Goal: Task Accomplishment & Management: Use online tool/utility

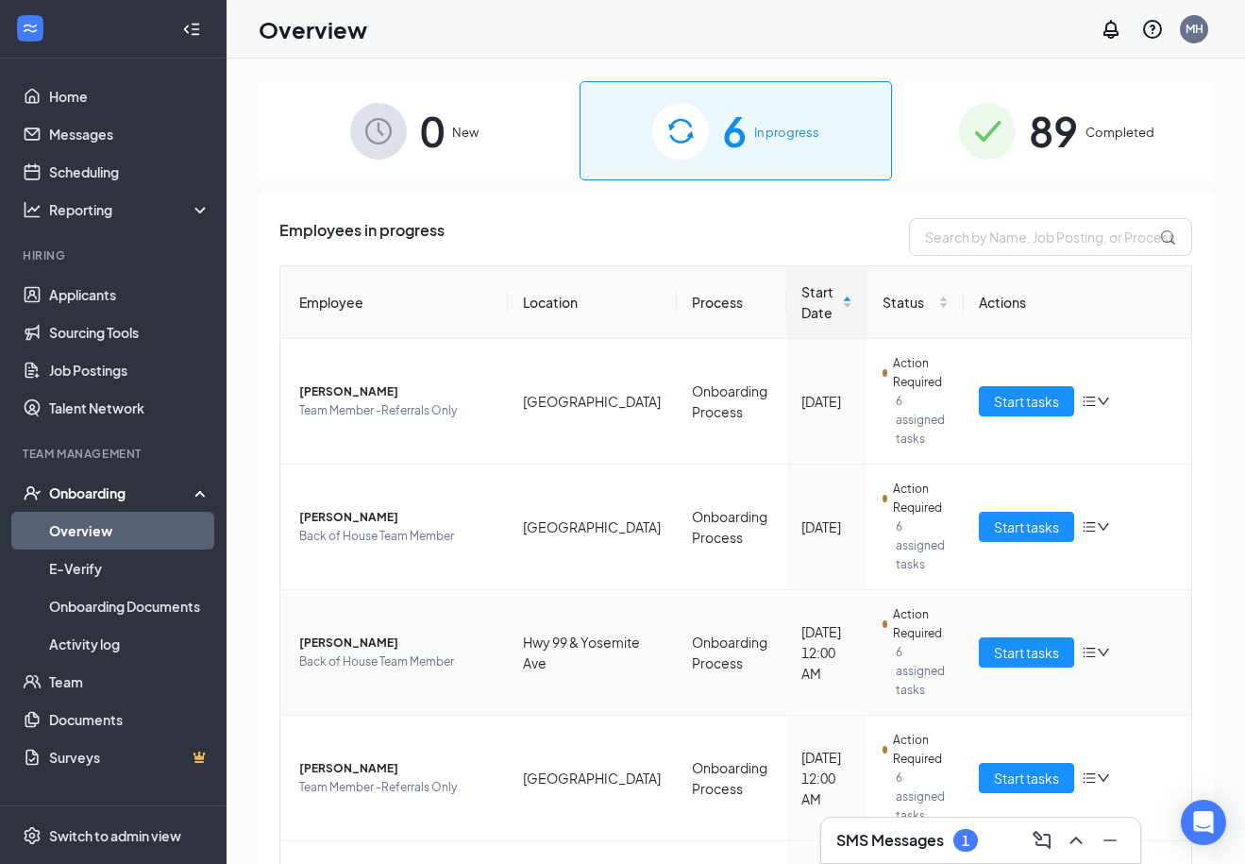
scroll to position [36, 0]
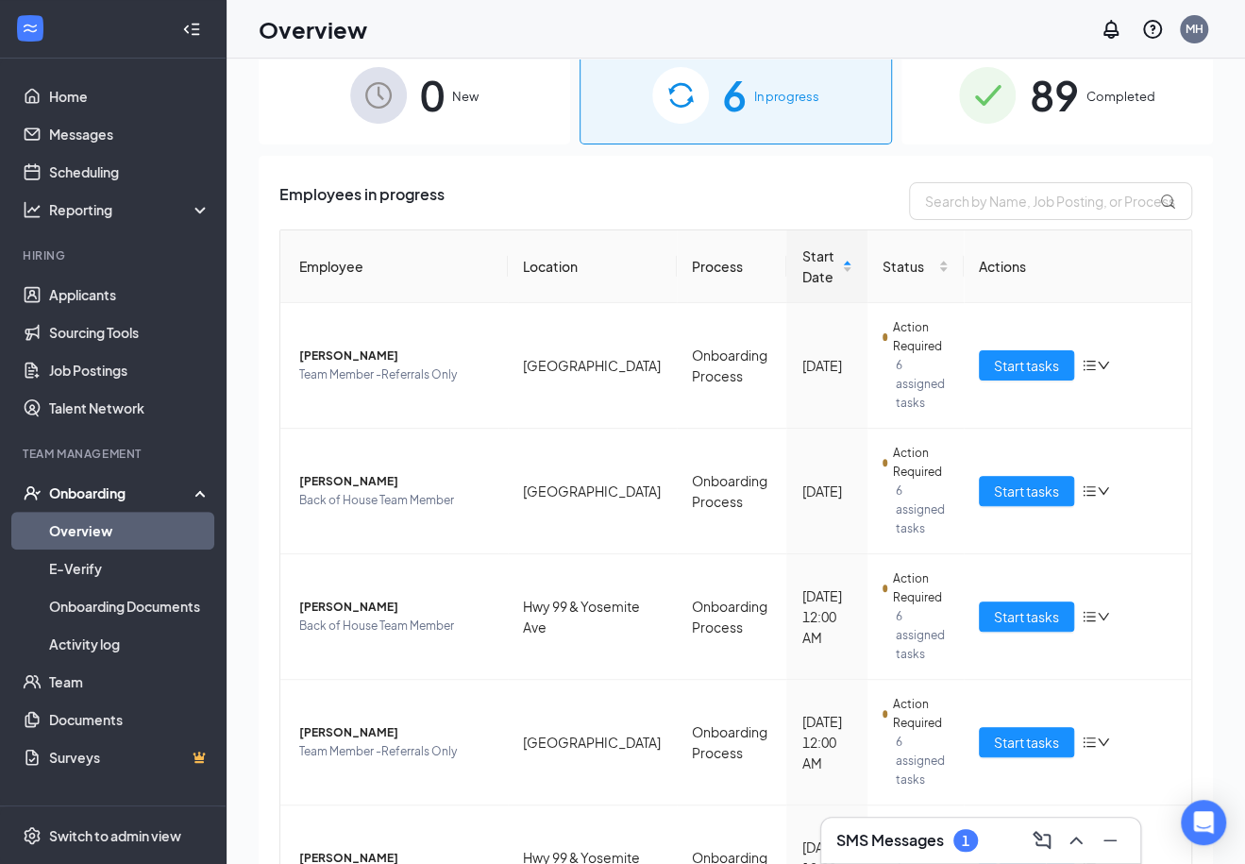
click at [917, 831] on h3 "SMS Messages" at bounding box center [890, 840] width 108 height 21
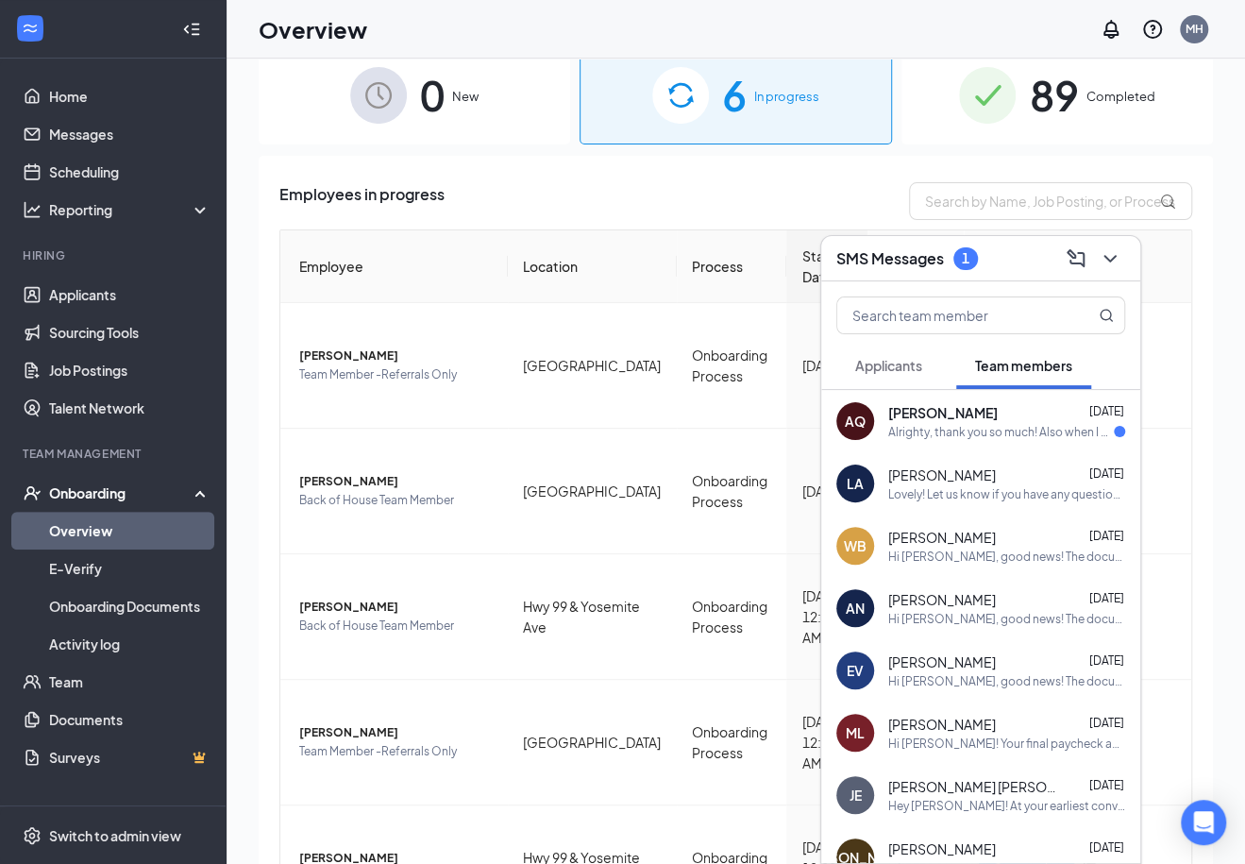
click at [1030, 409] on div "[PERSON_NAME] [DATE]" at bounding box center [1006, 412] width 237 height 19
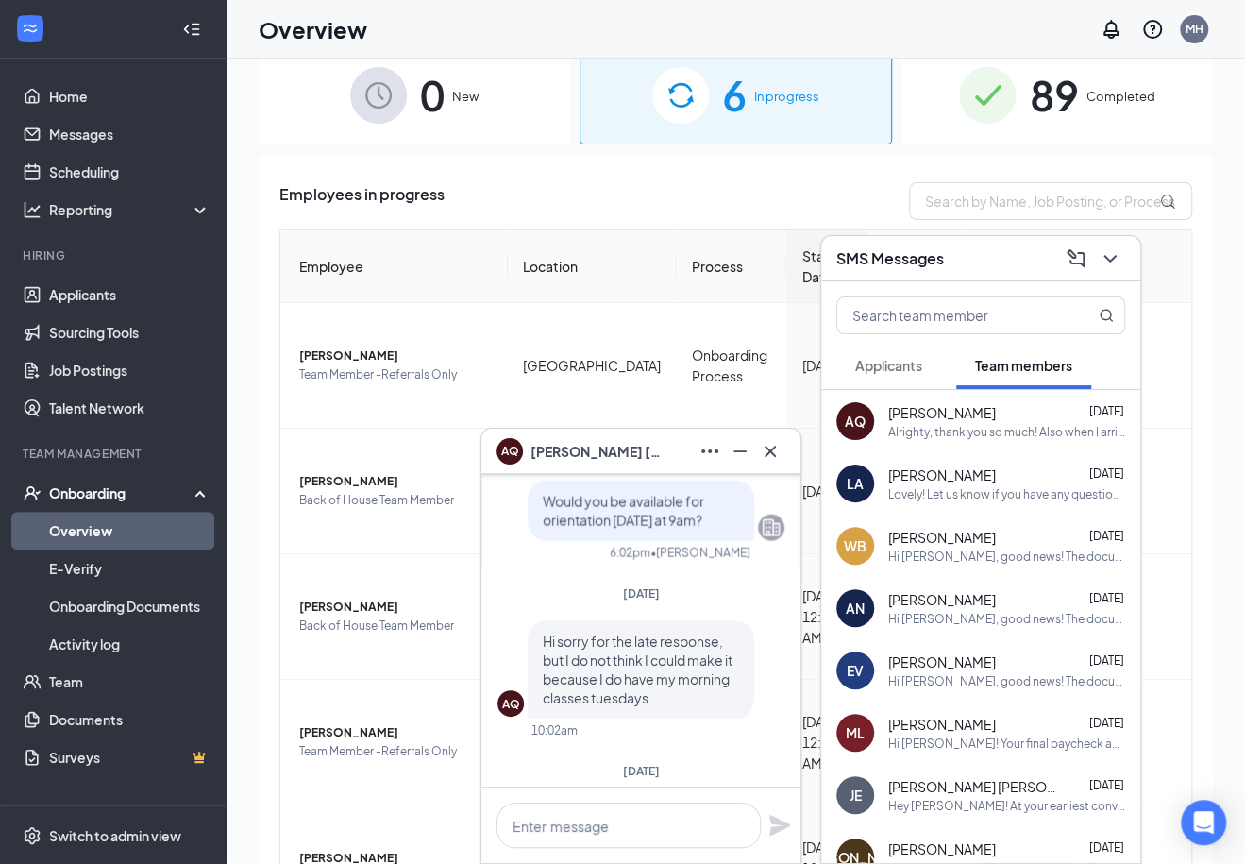
scroll to position [0, 0]
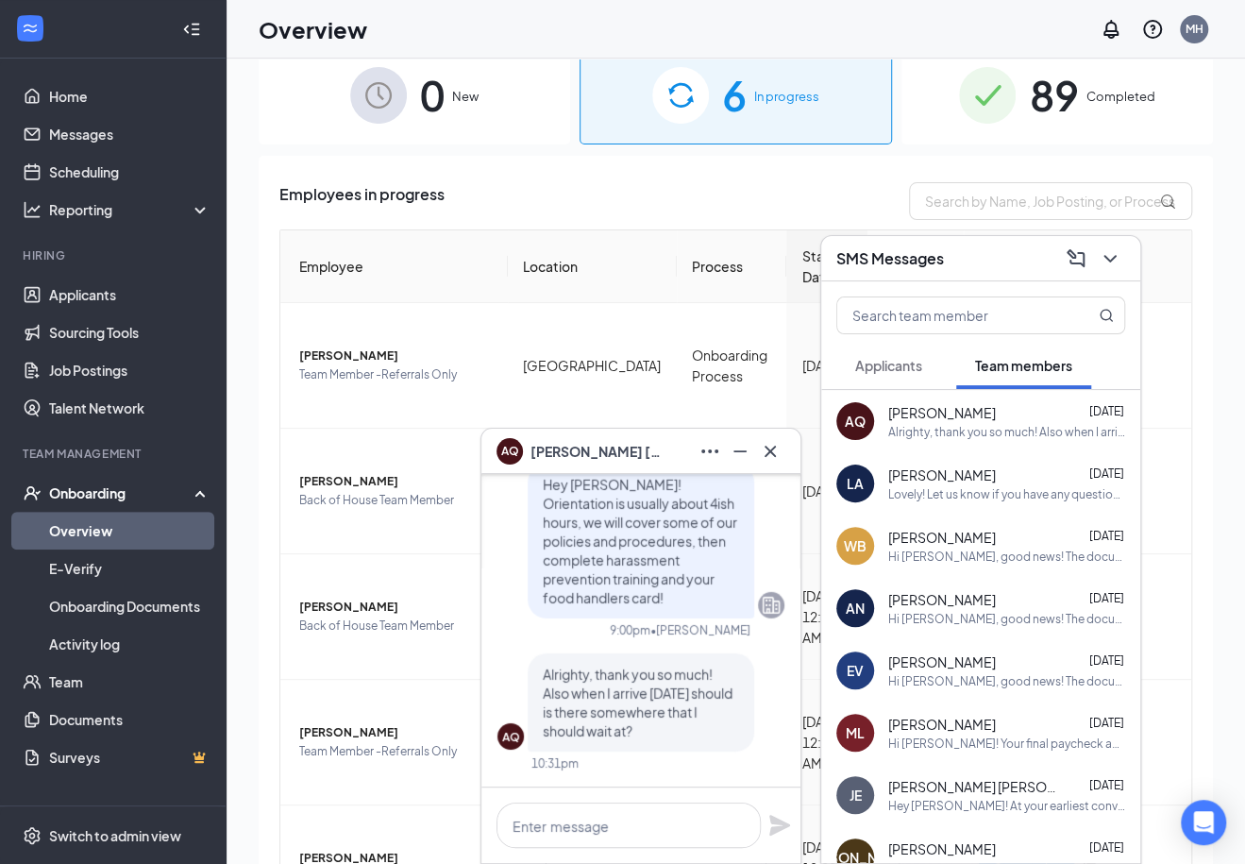
click at [919, 370] on span "Applicants" at bounding box center [888, 365] width 67 height 17
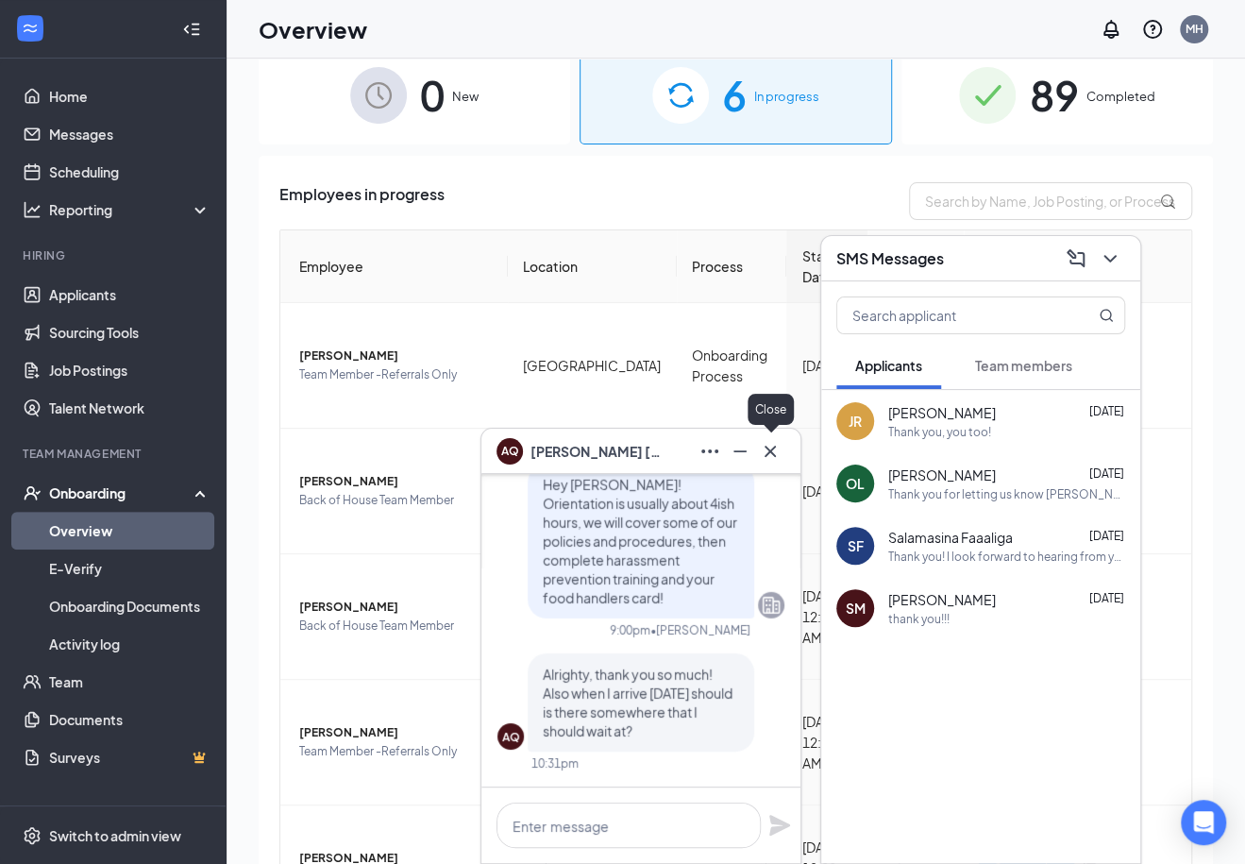
click at [769, 446] on icon "Cross" at bounding box center [770, 451] width 23 height 23
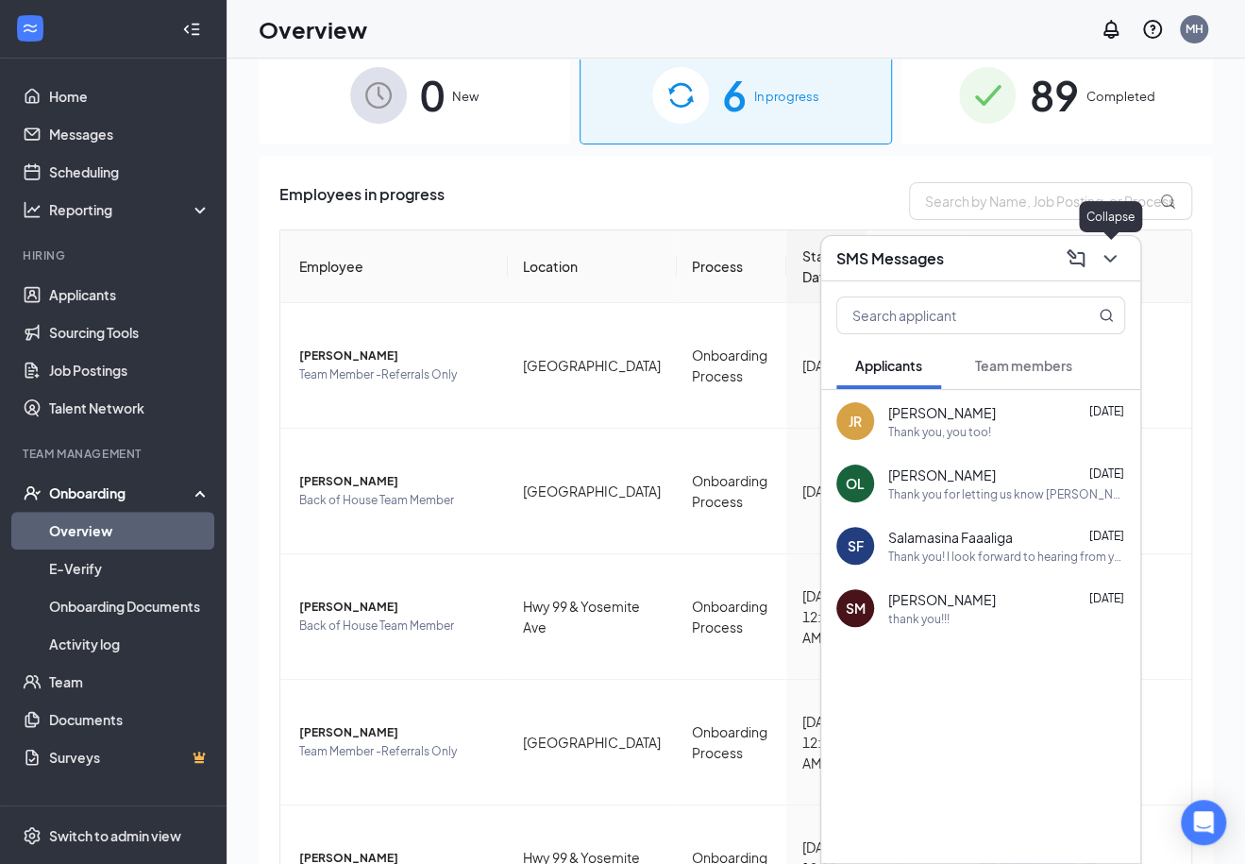
click at [1106, 264] on icon "ChevronDown" at bounding box center [1110, 258] width 23 height 23
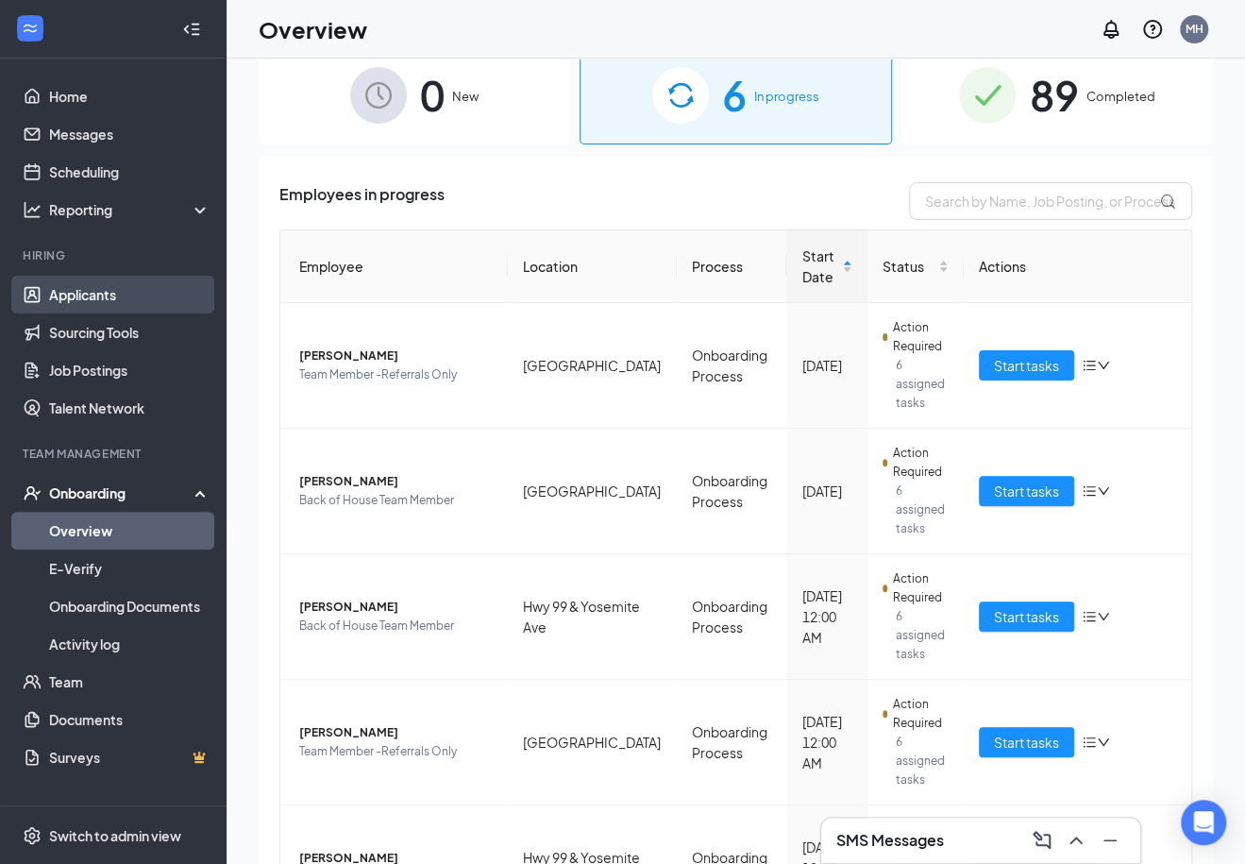
click at [75, 302] on link "Applicants" at bounding box center [129, 295] width 161 height 38
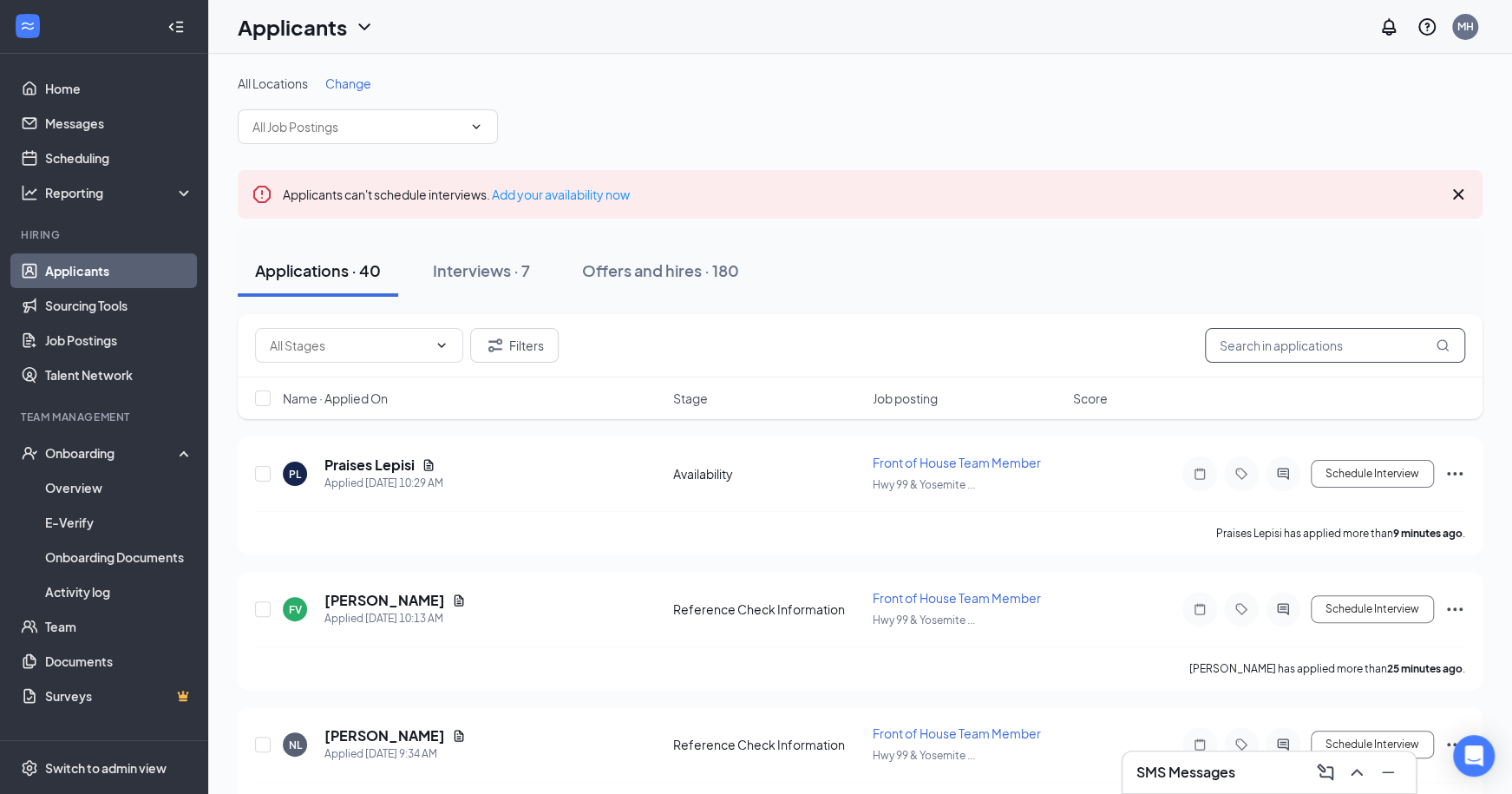
click at [1143, 342] on input "text" at bounding box center [1335, 346] width 260 height 35
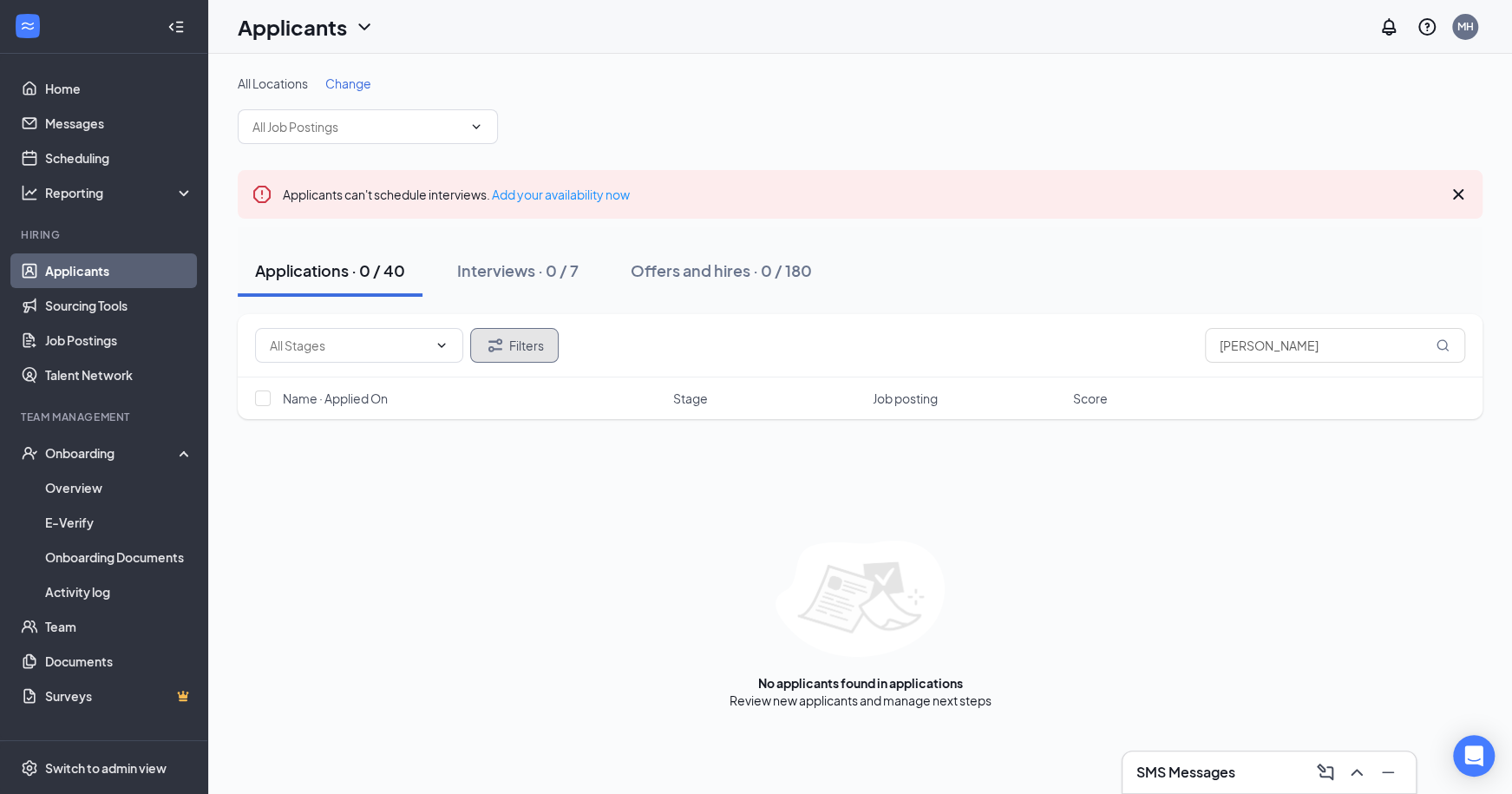
click at [506, 352] on button "Filters" at bounding box center [515, 346] width 88 height 35
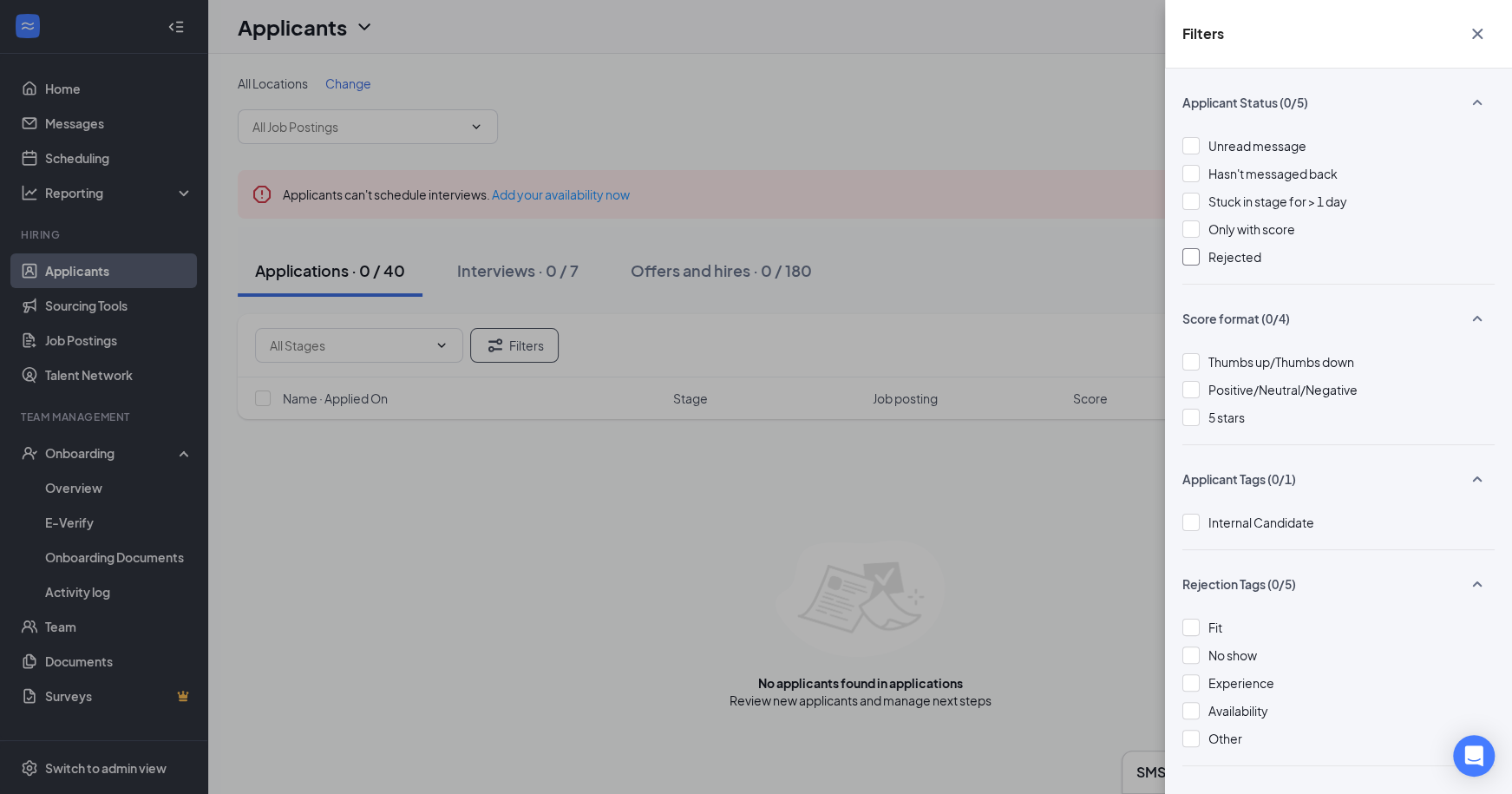
click at [1143, 262] on div "Rejected" at bounding box center [1339, 256] width 313 height 19
click at [1143, 40] on icon "Cross" at bounding box center [1477, 33] width 21 height 21
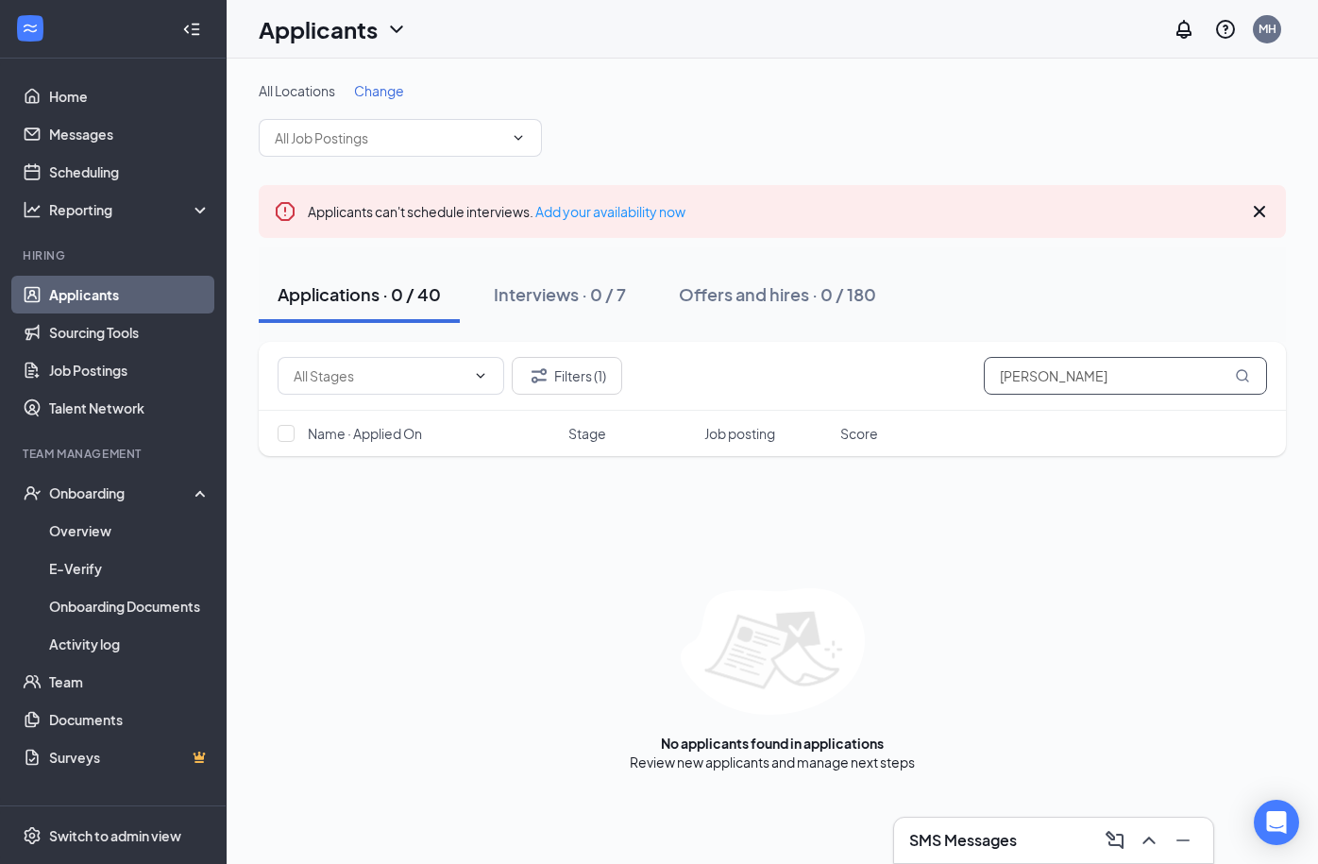
click at [1175, 375] on input "[PERSON_NAME]" at bounding box center [1125, 376] width 283 height 38
click at [1024, 377] on input "[PERSON_NAME]" at bounding box center [1125, 376] width 283 height 38
click at [1126, 374] on input "[PERSON_NAME]" at bounding box center [1125, 376] width 283 height 38
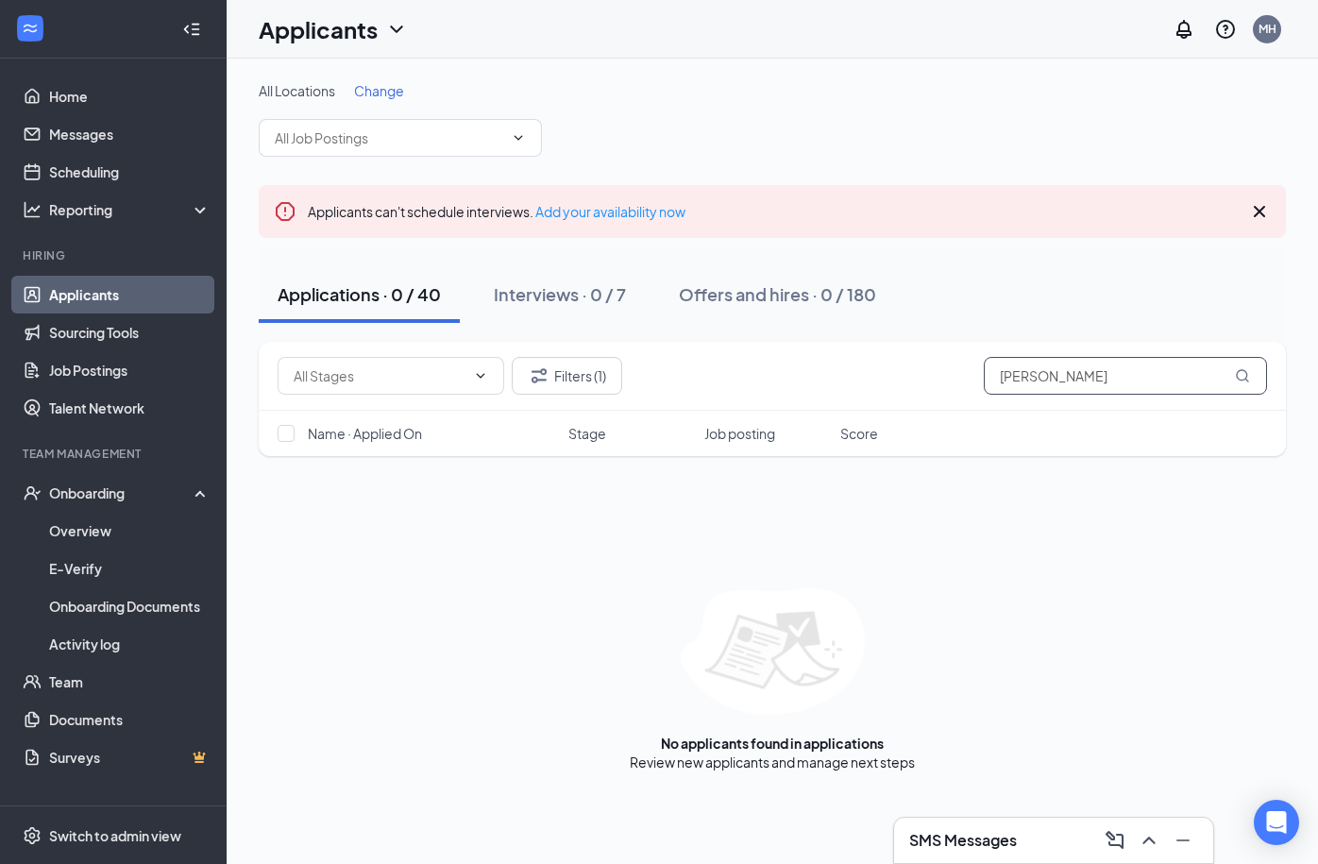
click at [1126, 374] on input "[PERSON_NAME]" at bounding box center [1125, 376] width 283 height 38
type input "jaydan"
click at [578, 297] on div "Interviews · 1 / 7" at bounding box center [557, 294] width 126 height 24
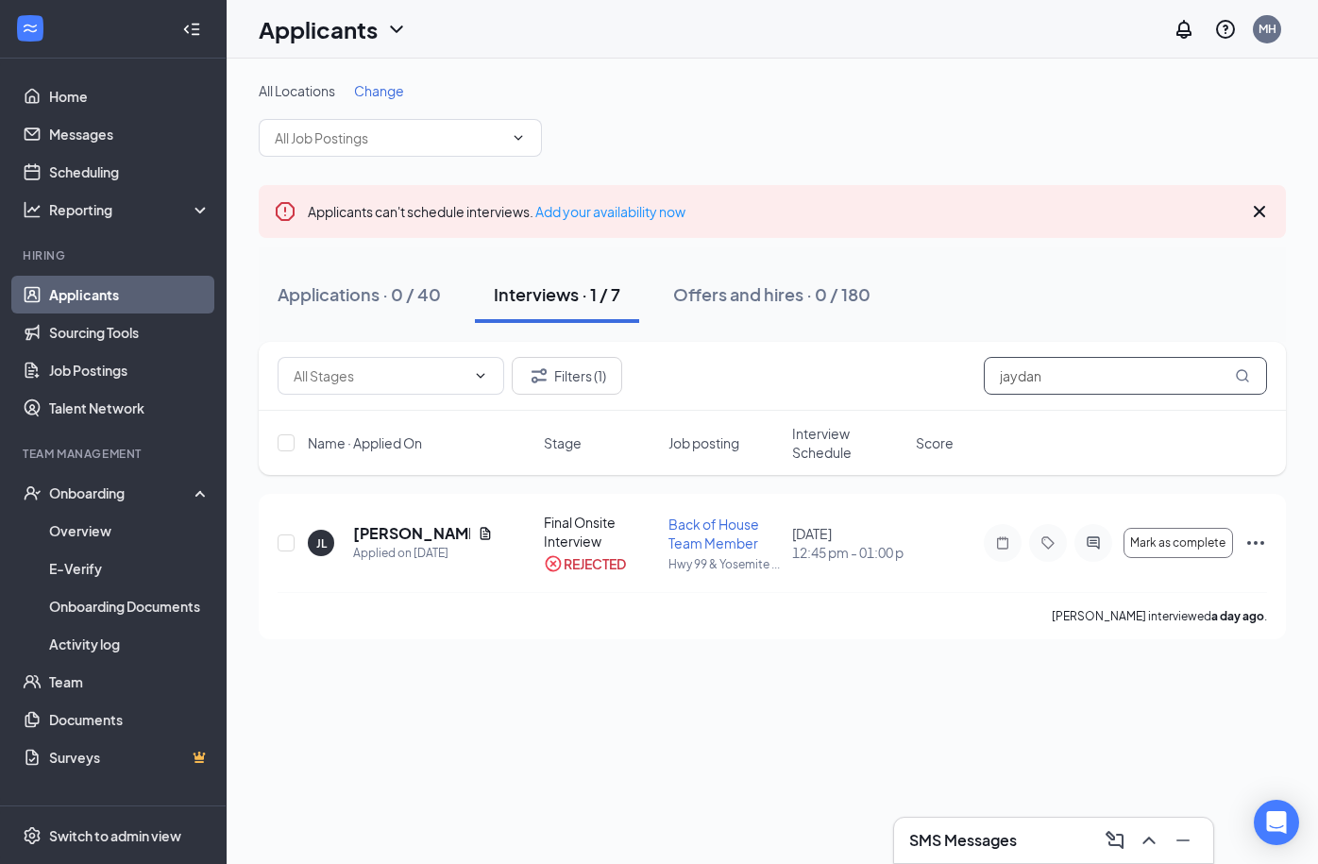
click at [1203, 382] on input "jaydan" at bounding box center [1125, 376] width 283 height 38
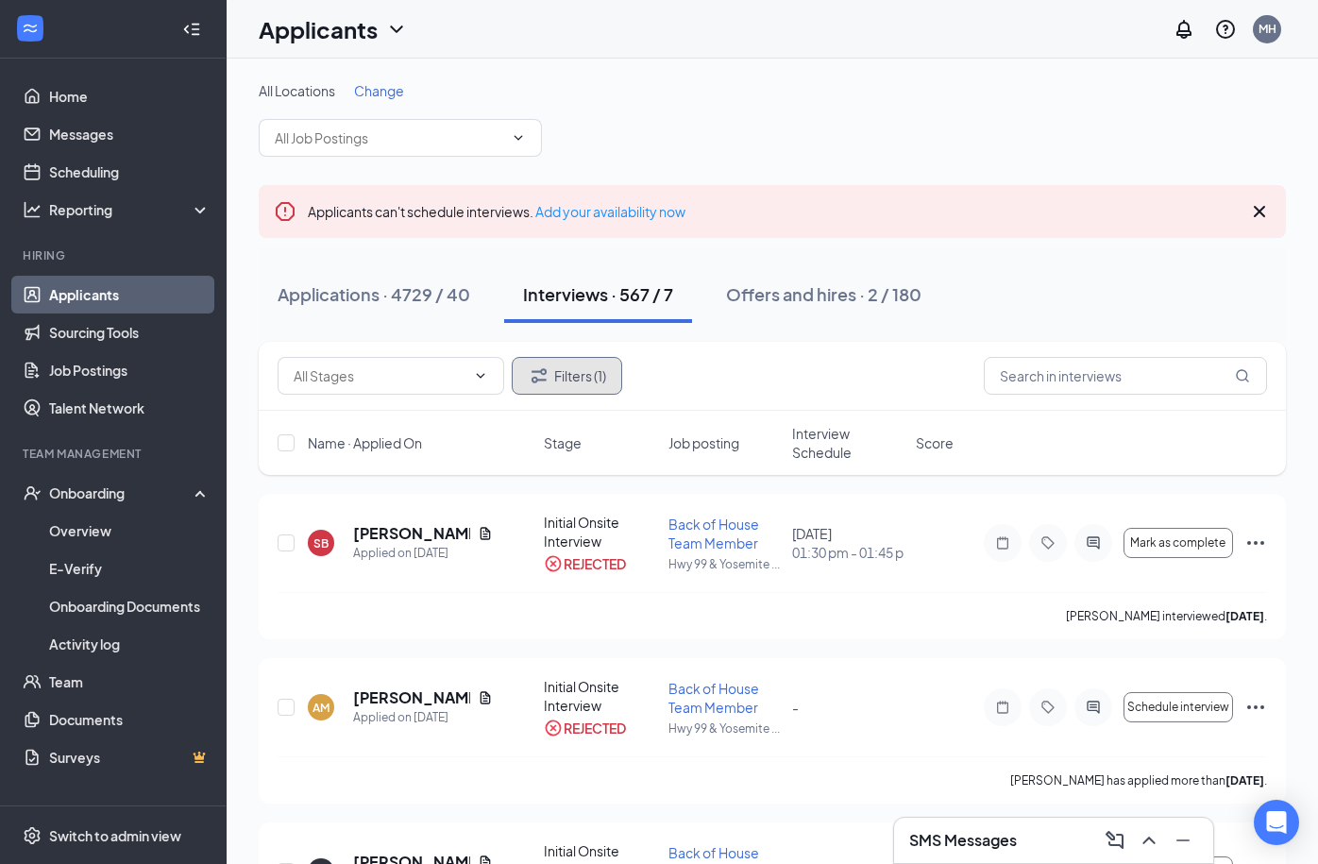
click at [591, 359] on button "Filters (1)" at bounding box center [567, 376] width 110 height 38
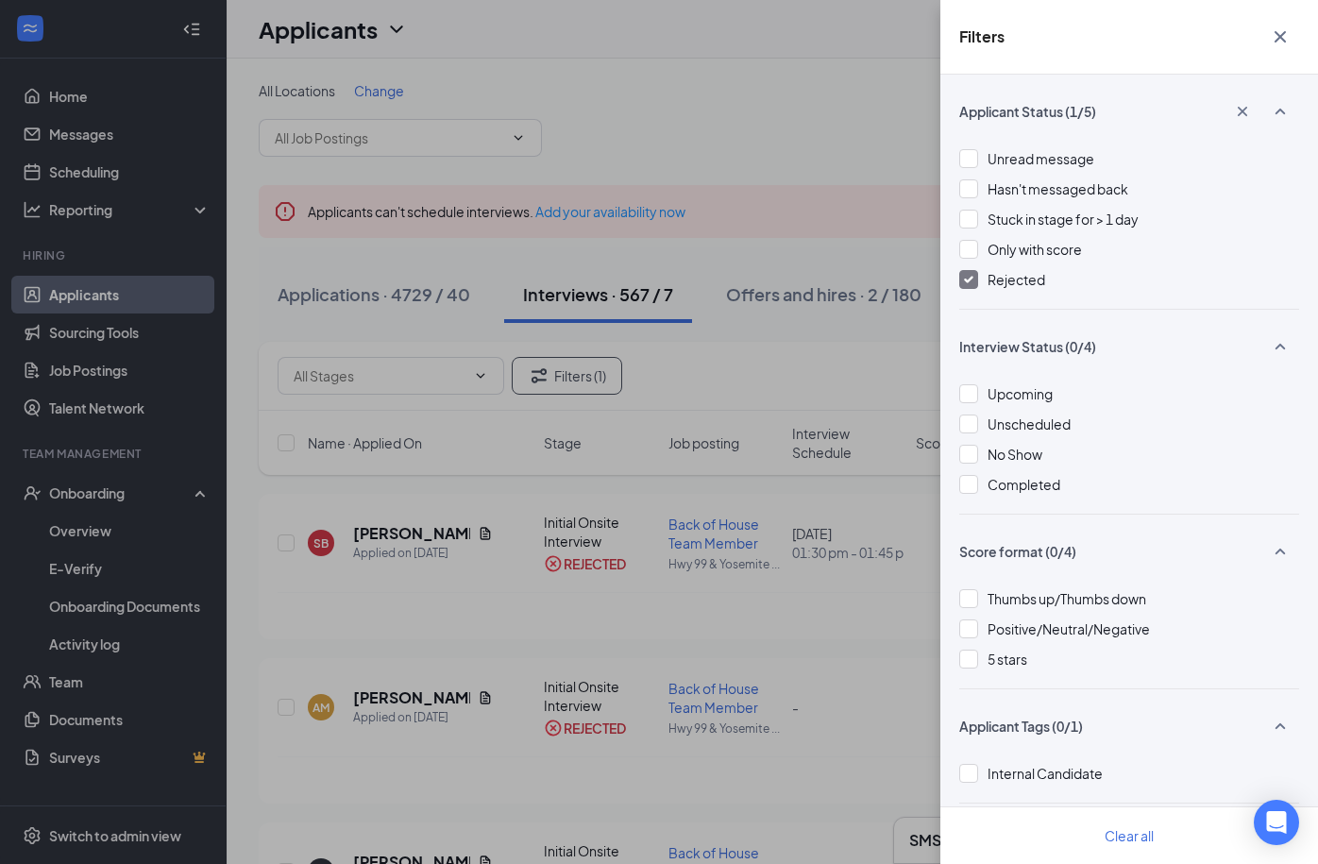
click at [963, 285] on div at bounding box center [968, 279] width 19 height 19
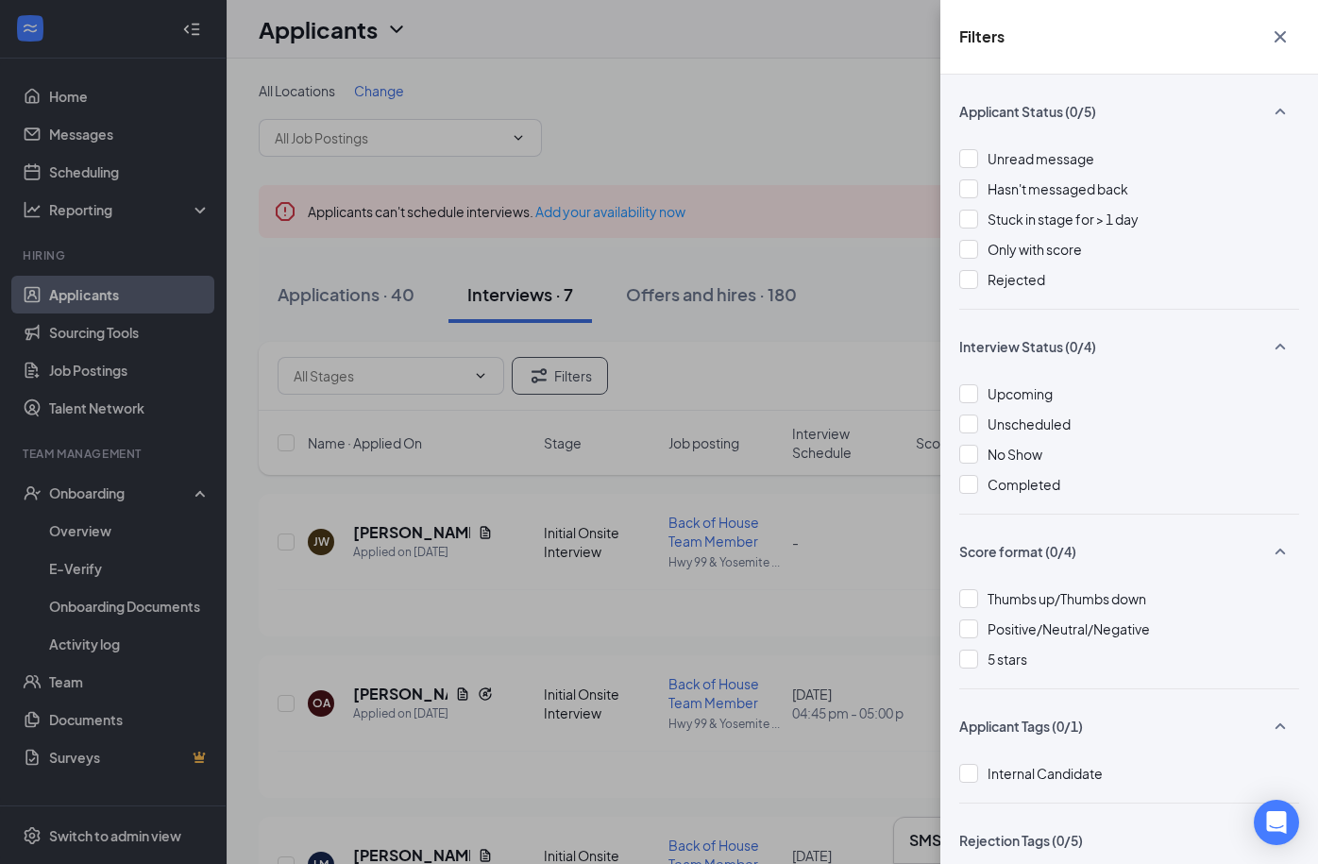
click at [826, 326] on div "Filters Applicant Status (0/5) Unread message Hasn't messaged back Stuck in sta…" at bounding box center [659, 432] width 1318 height 864
